Goal: Task Accomplishment & Management: Manage account settings

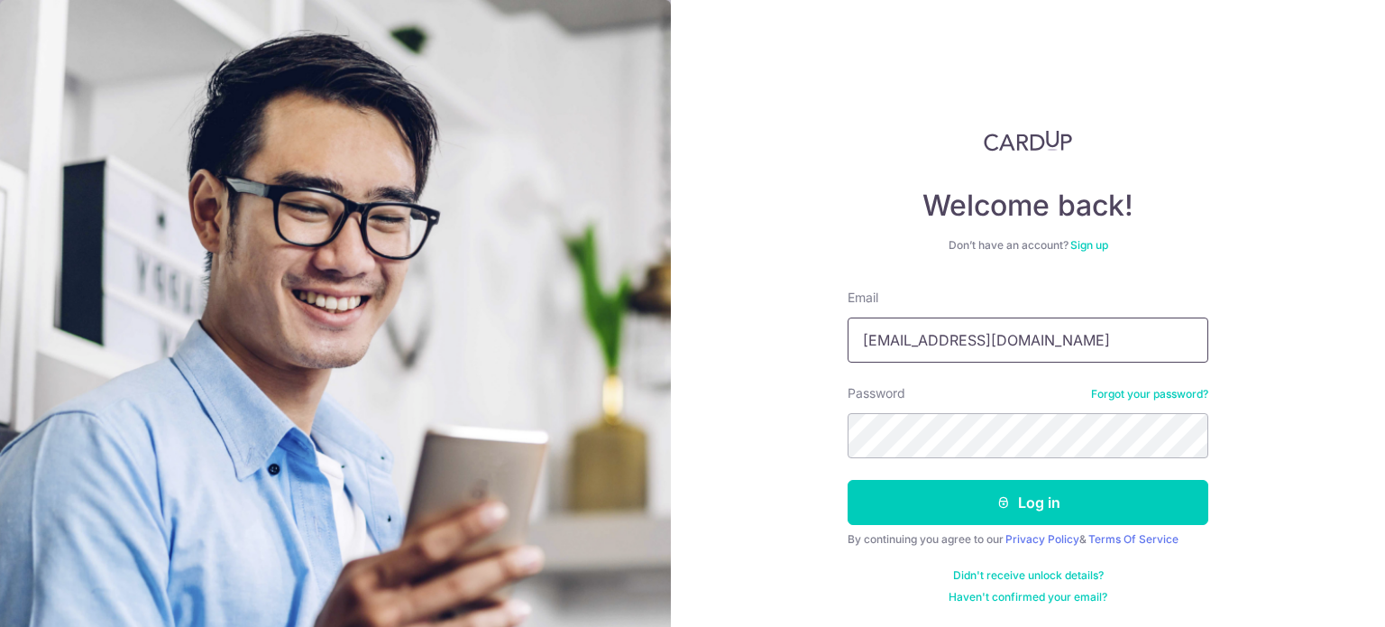
click at [999, 344] on input "hello@sophieleung.co" at bounding box center [1028, 339] width 361 height 45
type input "[EMAIL_ADDRESS][DOMAIN_NAME]"
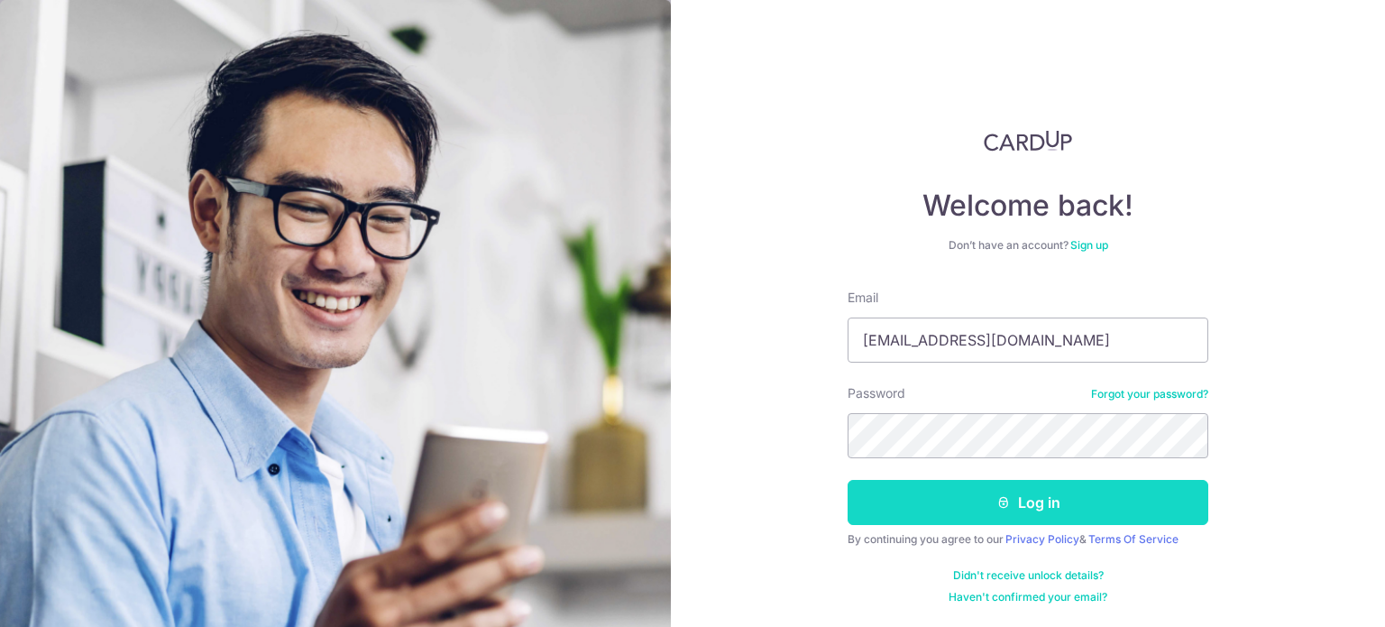
click at [938, 514] on button "Log in" at bounding box center [1028, 502] width 361 height 45
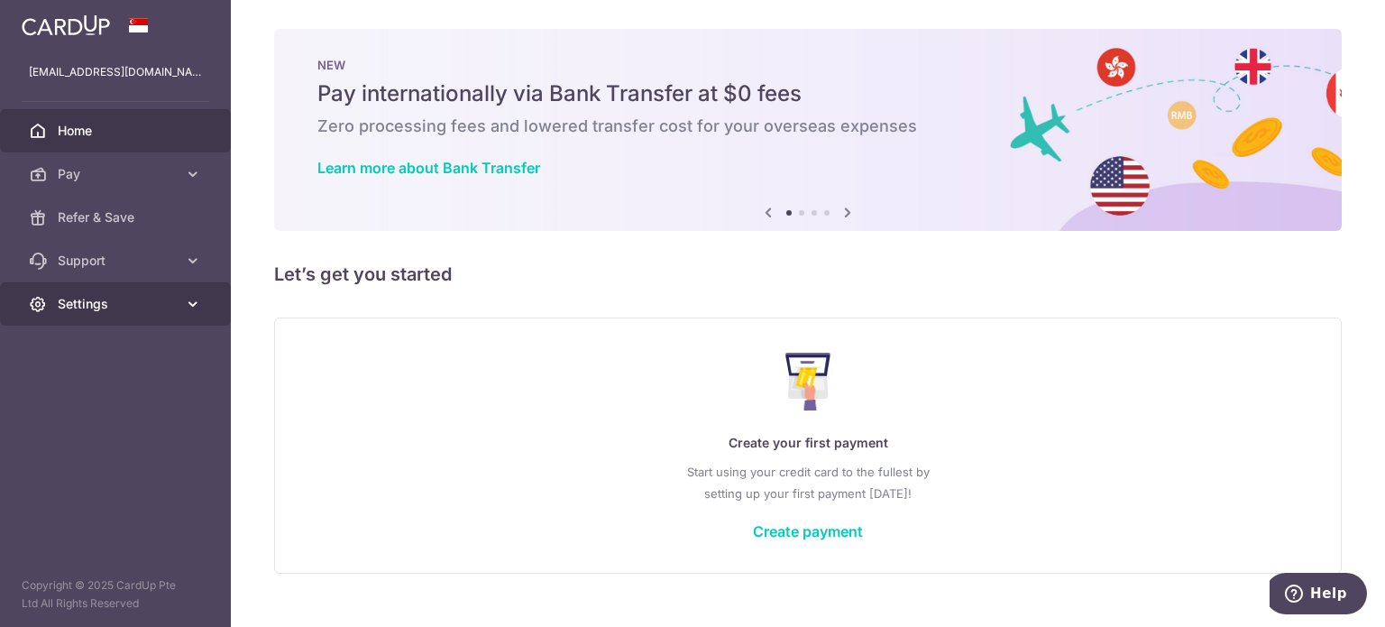
click at [160, 307] on span "Settings" at bounding box center [117, 304] width 119 height 18
